Goal: Contribute content

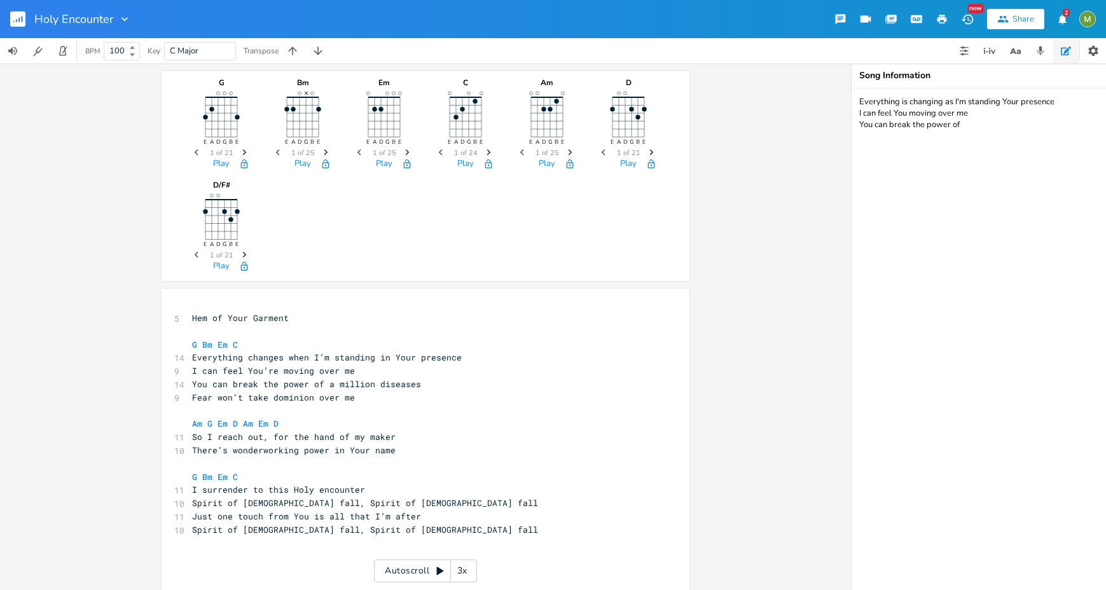
scroll to position [147, 0]
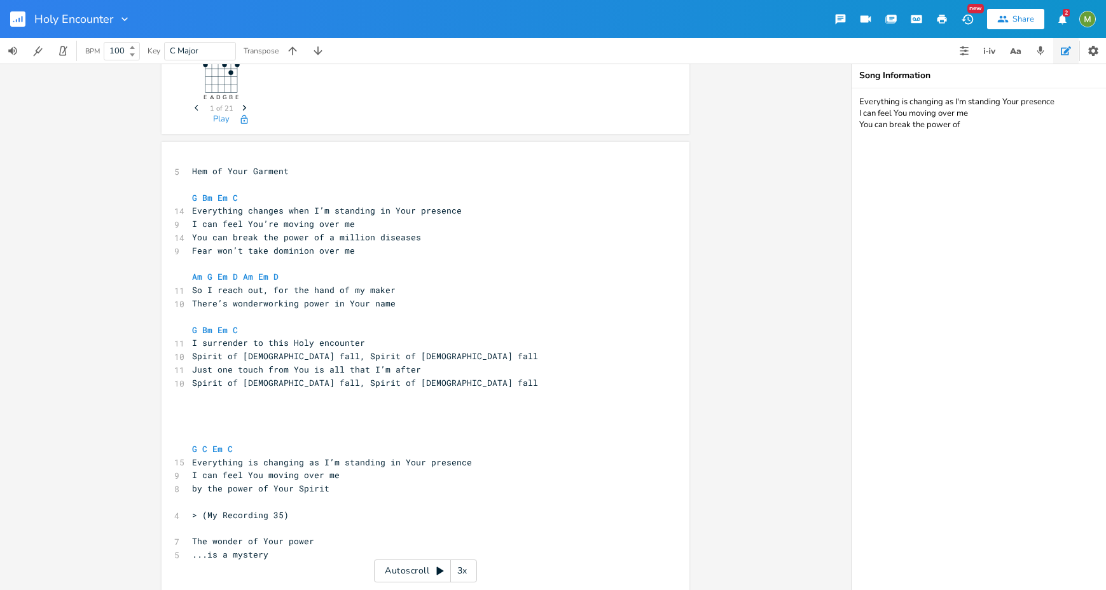
click at [20, 26] on rect "button" at bounding box center [17, 18] width 15 height 15
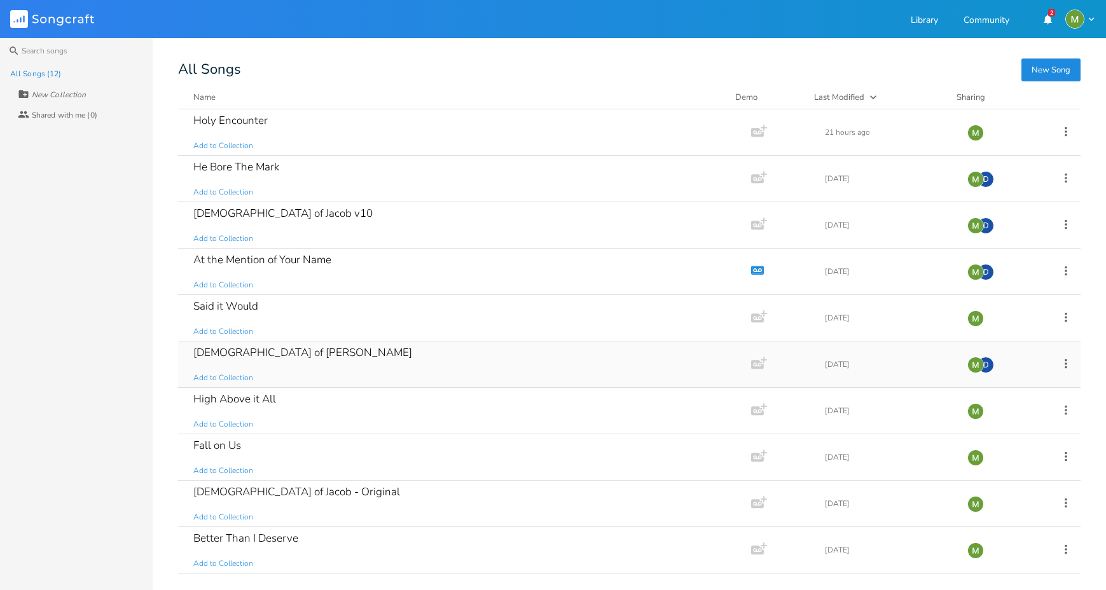
click at [275, 350] on div "[DEMOGRAPHIC_DATA] of Jacob Add to Collection" at bounding box center [461, 365] width 537 height 46
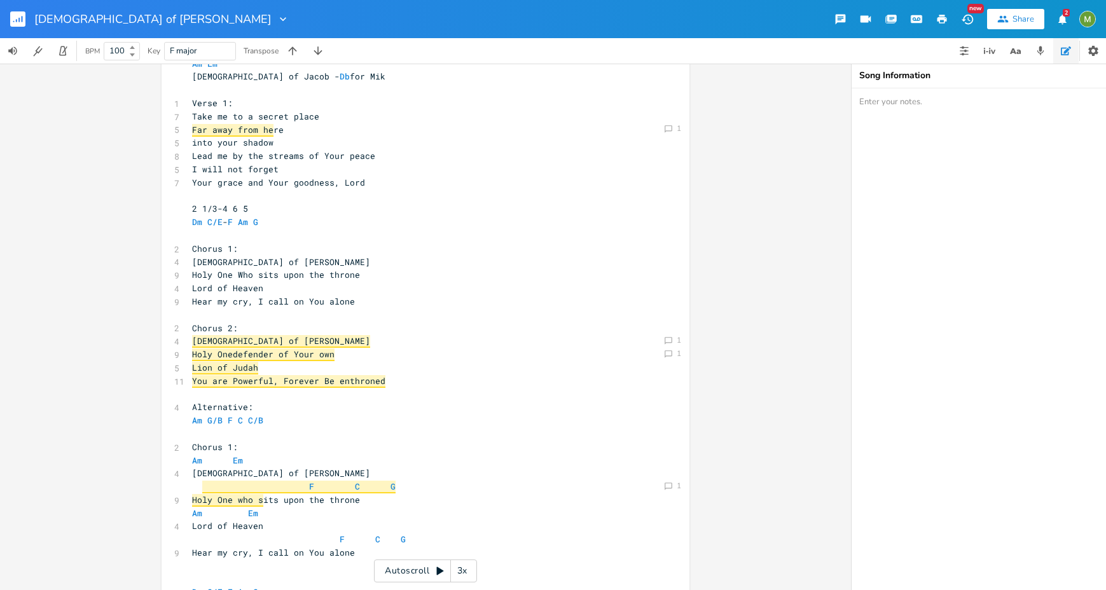
scroll to position [301, 0]
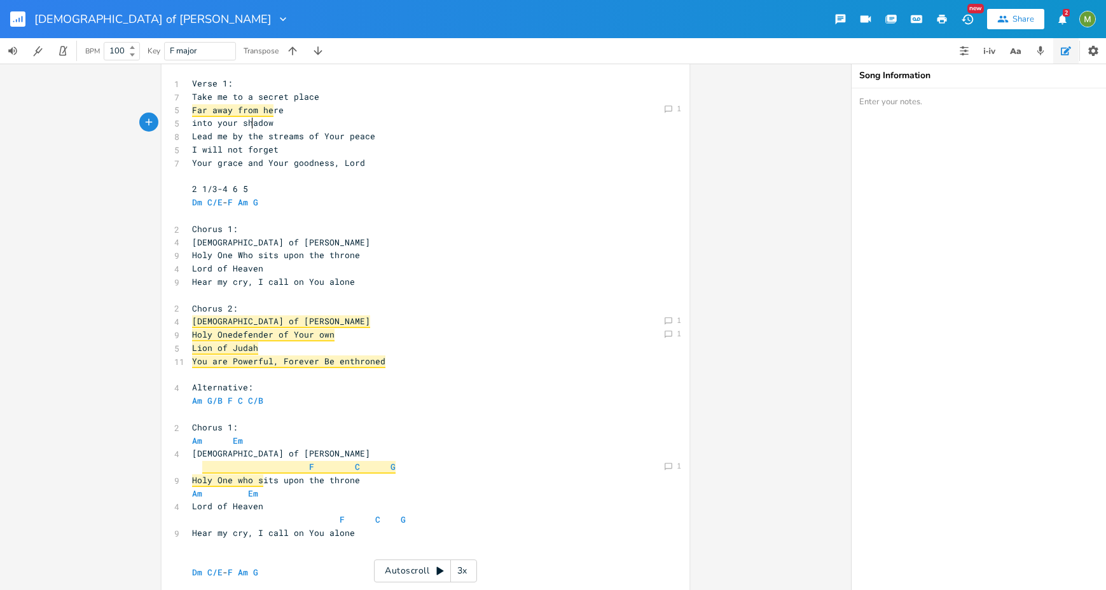
click at [249, 117] on span "into your shadow" at bounding box center [232, 122] width 81 height 11
click at [248, 112] on span "Far away from he" at bounding box center [232, 110] width 81 height 13
click at [672, 109] on div "Comment 1" at bounding box center [673, 108] width 22 height 13
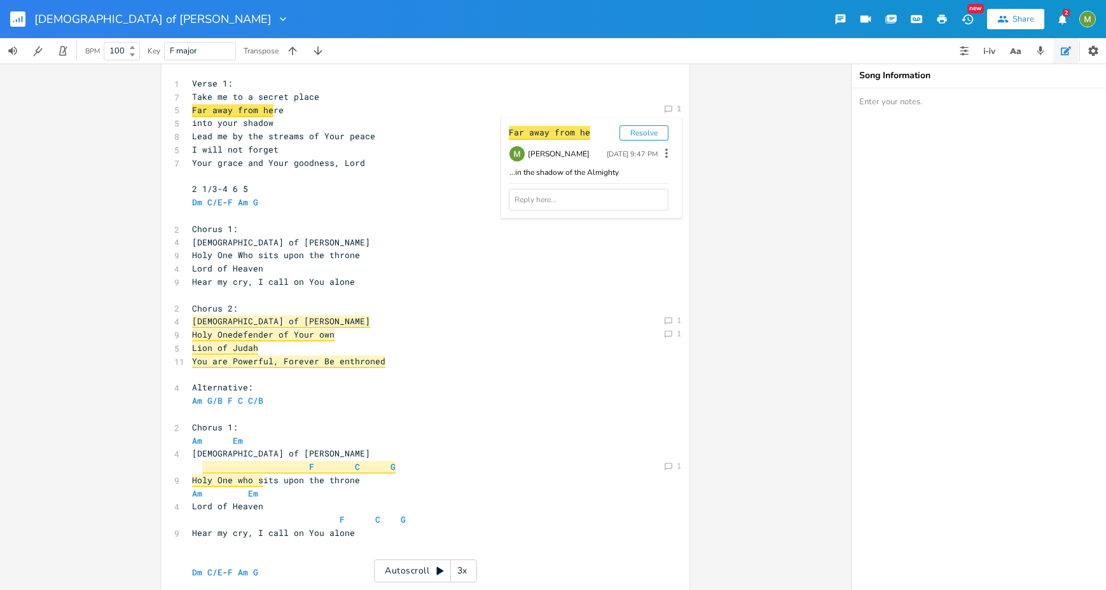
click at [528, 177] on div "...in the shadow of the Almighty" at bounding box center [589, 172] width 160 height 11
click at [677, 106] on div "1" at bounding box center [679, 109] width 4 height 8
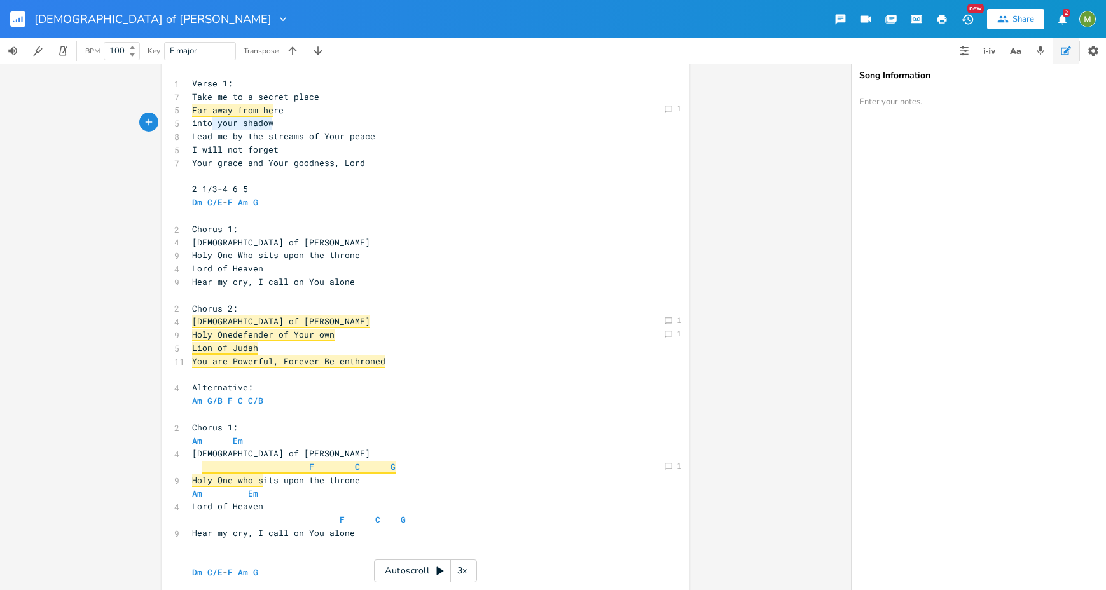
type textarea "o your shadow"
drag, startPoint x: 282, startPoint y: 123, endPoint x: 205, endPoint y: 121, distance: 77.6
click at [205, 120] on pre "into your shadow" at bounding box center [419, 122] width 459 height 13
click at [205, 123] on span "into your shadow" at bounding box center [232, 122] width 81 height 11
type textarea "into your shadow"
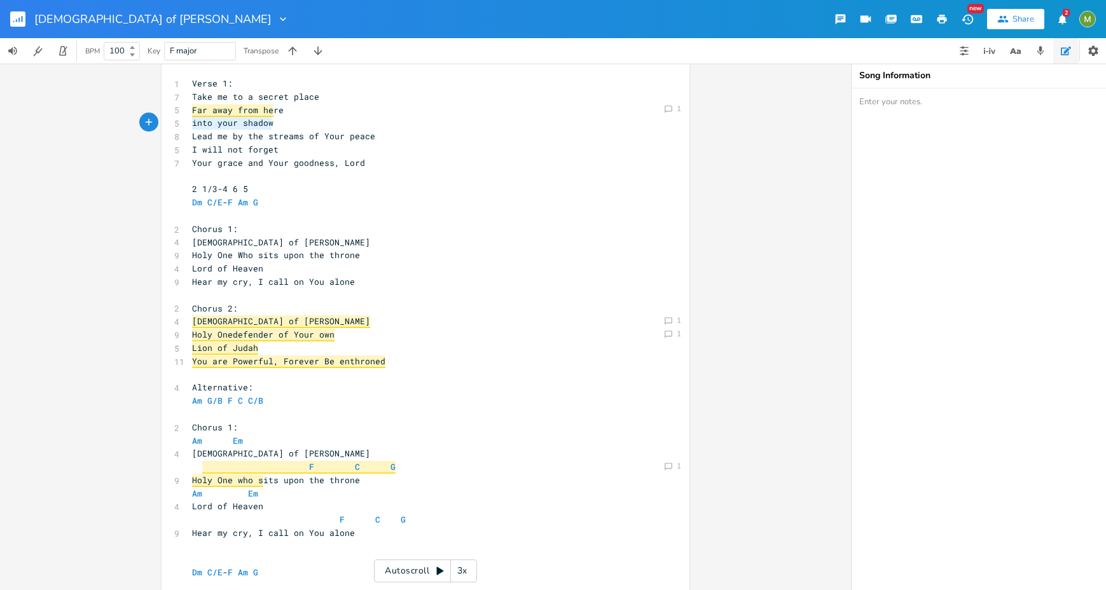
drag, startPoint x: 186, startPoint y: 123, endPoint x: 312, endPoint y: 123, distance: 125.9
click at [312, 123] on pre "into your shadow" at bounding box center [419, 122] width 459 height 13
click at [274, 130] on pre "Lead me by the streams of Your peace" at bounding box center [419, 136] width 459 height 13
click at [391, 141] on pre "Lead me by the streams of Your peace" at bounding box center [419, 136] width 459 height 13
click at [367, 139] on pre "Lead me by the streams of Your peace" at bounding box center [419, 136] width 459 height 13
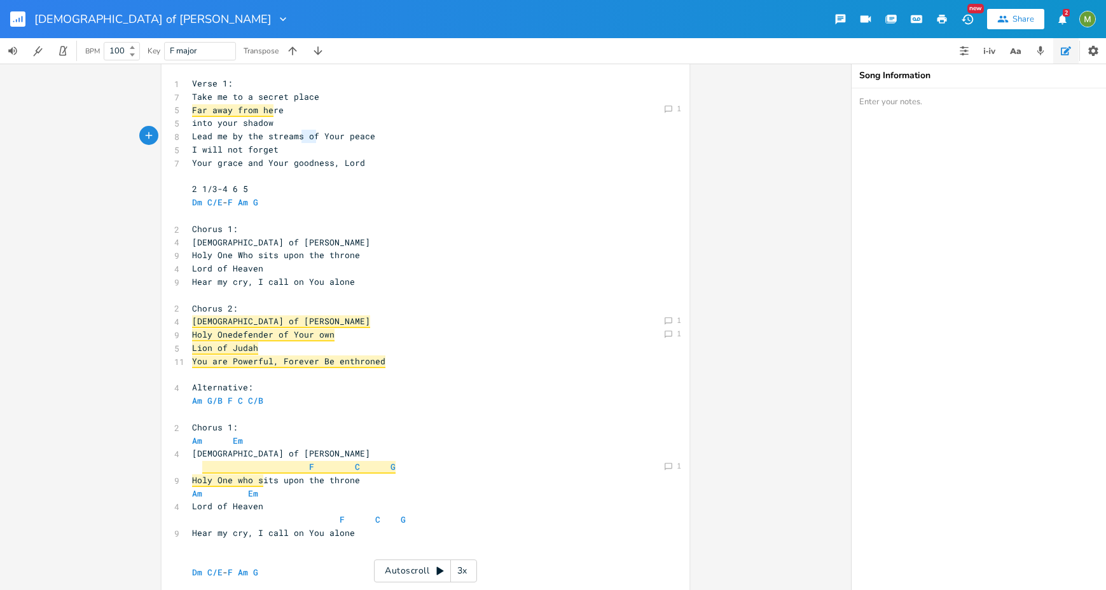
type textarea "of Your peac"
drag, startPoint x: 313, startPoint y: 134, endPoint x: 363, endPoint y: 142, distance: 50.3
click at [363, 142] on div "Am G C/E Dm Other options: Am F C G Am Em [DEMOGRAPHIC_DATA] of [PERSON_NAME] f…" at bounding box center [419, 533] width 459 height 1045
click at [315, 140] on span "Lead me by the streams of Your peace" at bounding box center [283, 135] width 183 height 11
type textarea "Lead me by the streams of Your peace"
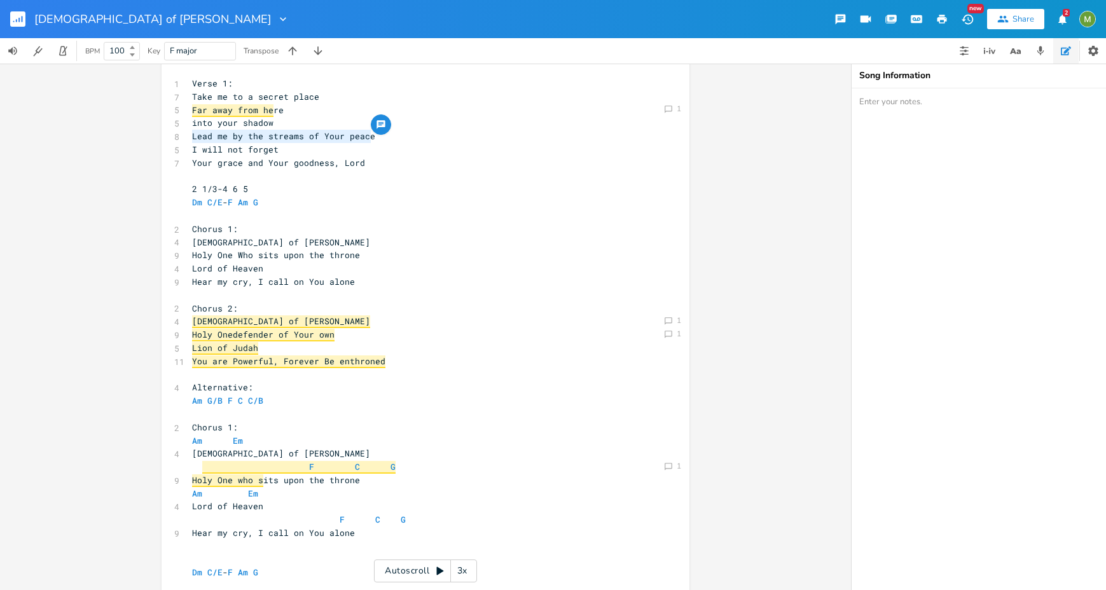
drag, startPoint x: 371, startPoint y: 137, endPoint x: 155, endPoint y: 132, distance: 216.3
click at [155, 132] on div "Am E A D G B E Previous 1 of 25 Next Play G E A D G B E Previous 1 of 21 Next P…" at bounding box center [425, 327] width 851 height 527
click at [317, 146] on pre "I will not forget" at bounding box center [419, 149] width 459 height 13
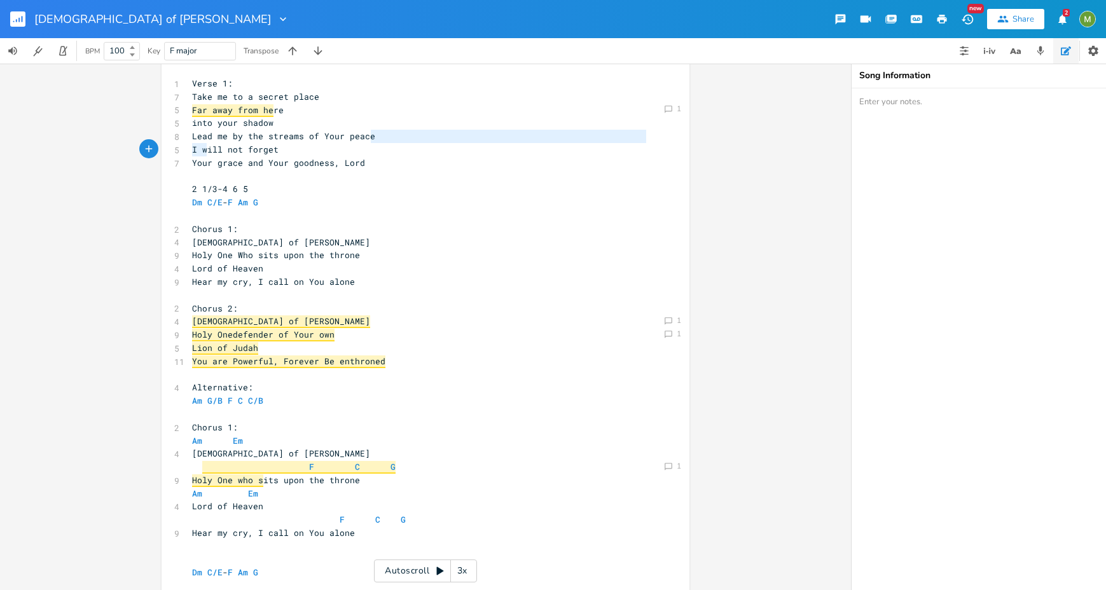
type textarea "I"
type textarea "Lead me by the streams of Your peace"
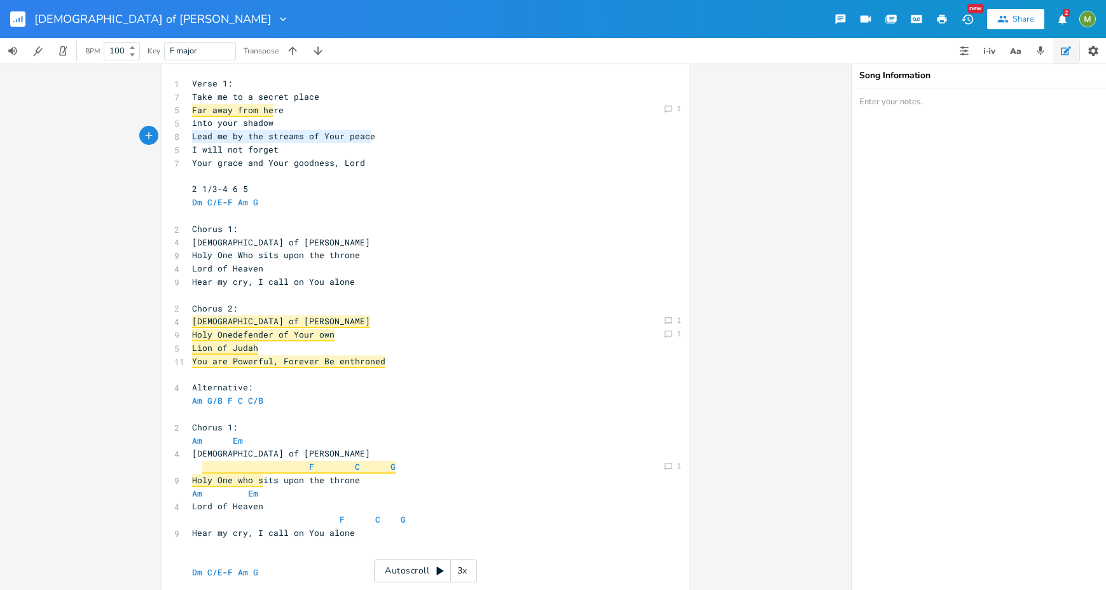
drag, startPoint x: 370, startPoint y: 139, endPoint x: 178, endPoint y: 136, distance: 192.1
click at [178, 136] on div "Lead me by the streams of Your peace x Am G C/E Dm Other options: Am F C G Am E…" at bounding box center [426, 531] width 528 height 1086
click at [282, 141] on span "Lead me by the streams of Your peace" at bounding box center [283, 135] width 183 height 11
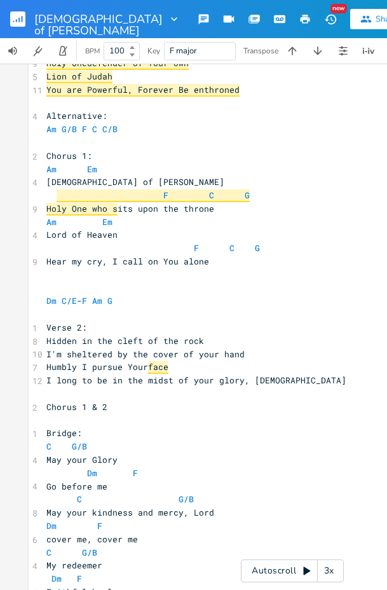
scroll to position [398, 0]
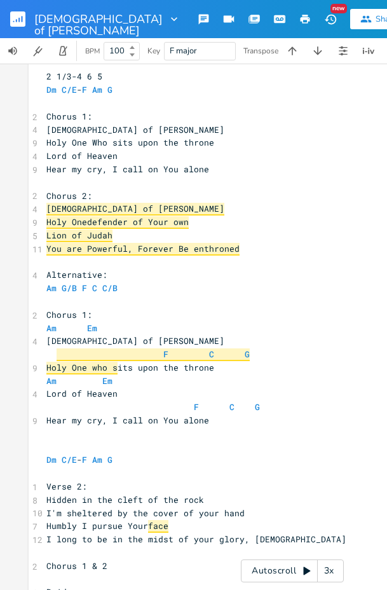
click at [18, 22] on icon "button" at bounding box center [18, 20] width 1 height 4
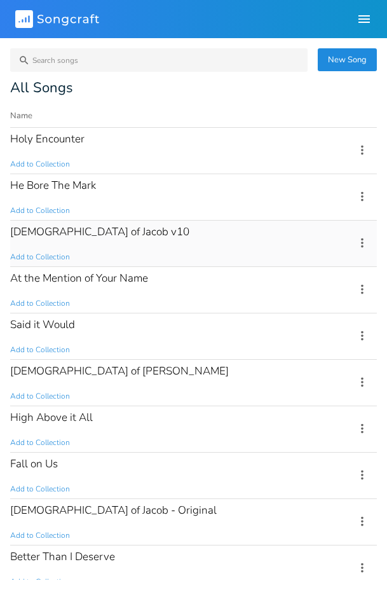
click at [102, 228] on div "[DEMOGRAPHIC_DATA] of Jacob v10 Add to Collection" at bounding box center [175, 244] width 330 height 46
